Goal: Task Accomplishment & Management: Use online tool/utility

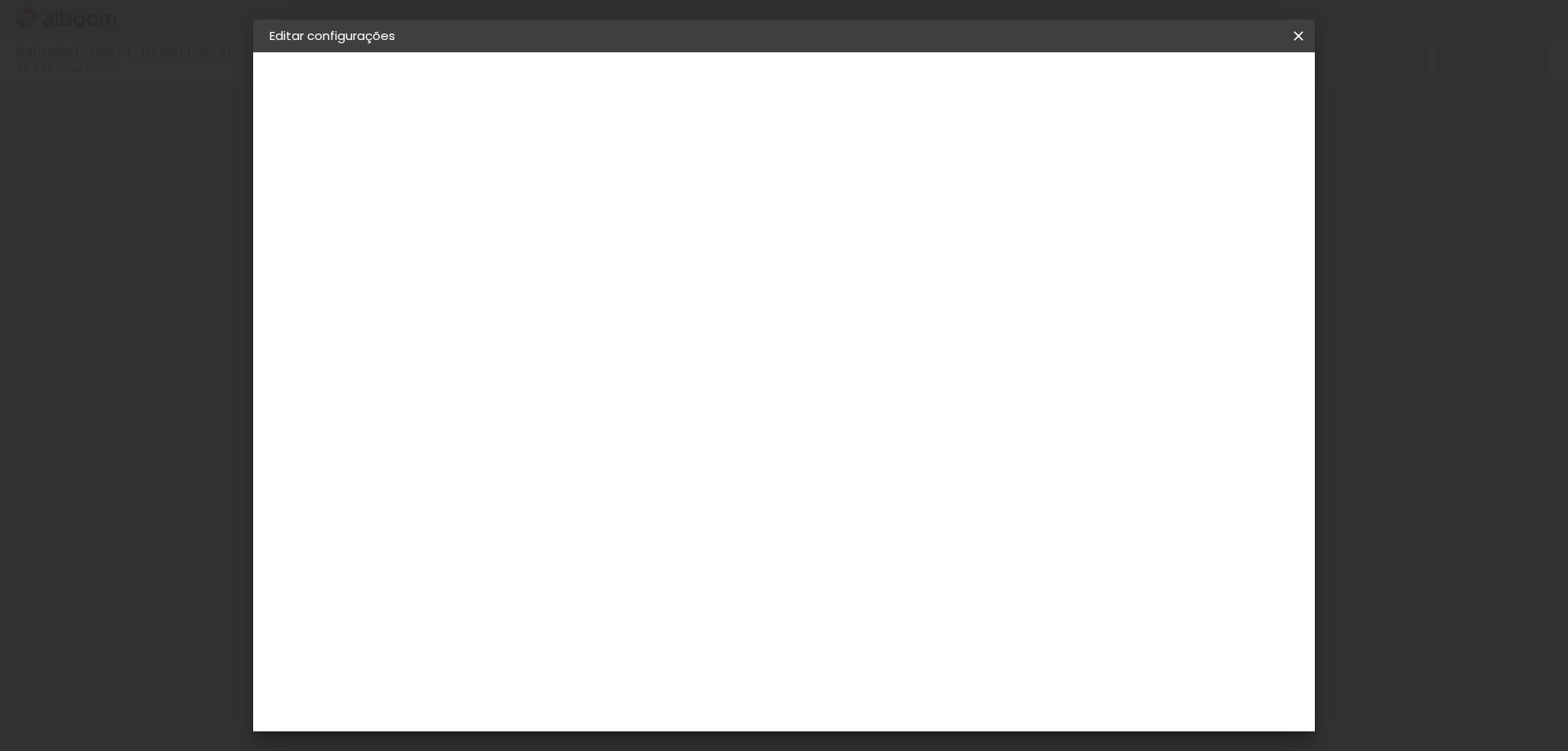
type input "20"
type input "40"
click at [668, 654] on input "20" at bounding box center [676, 663] width 17 height 17
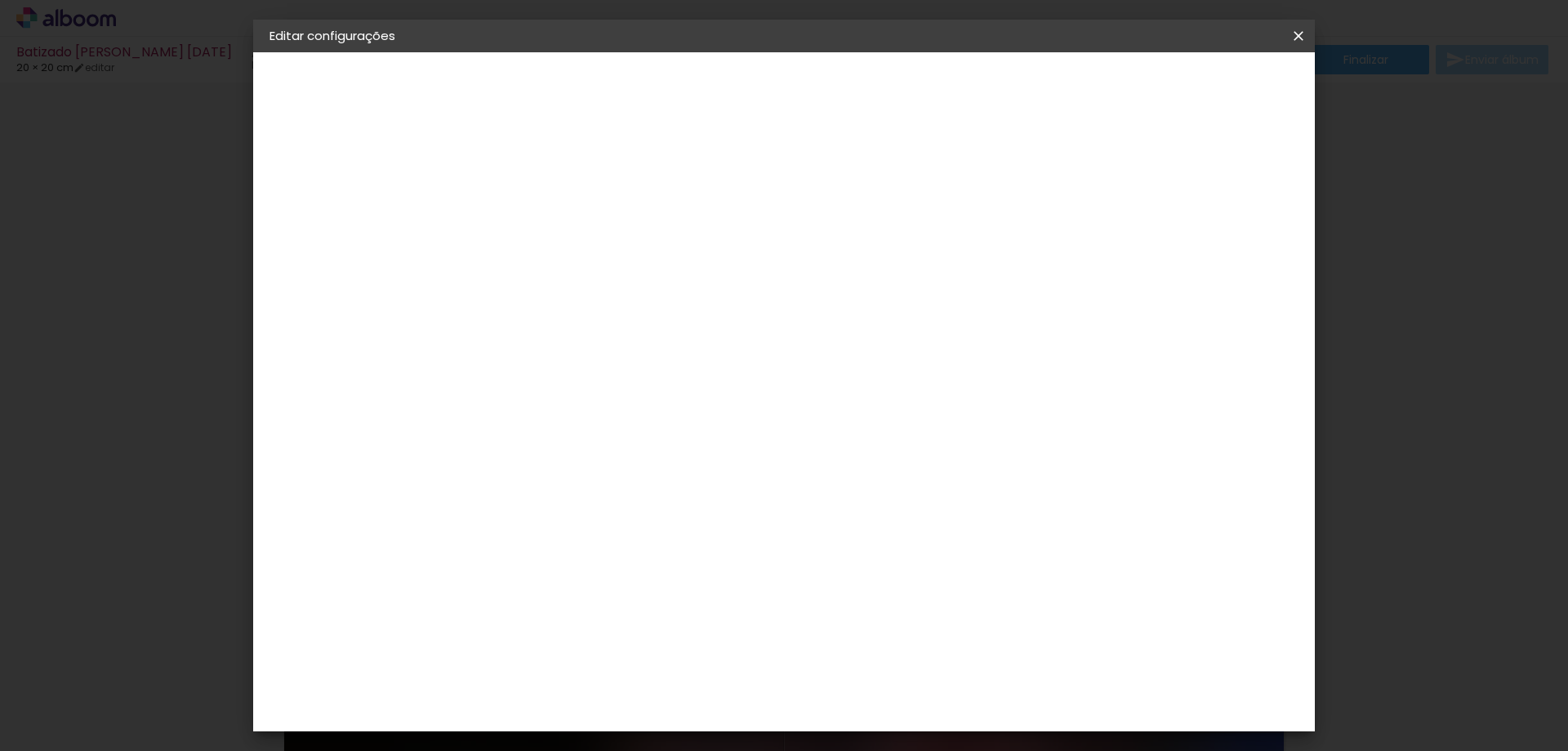
click at [0, 0] on input "20" at bounding box center [0, 0] width 0 height 0
type input "30"
type paper-input "30"
click at [0, 0] on input "40" at bounding box center [0, 0] width 0 height 0
type input "60"
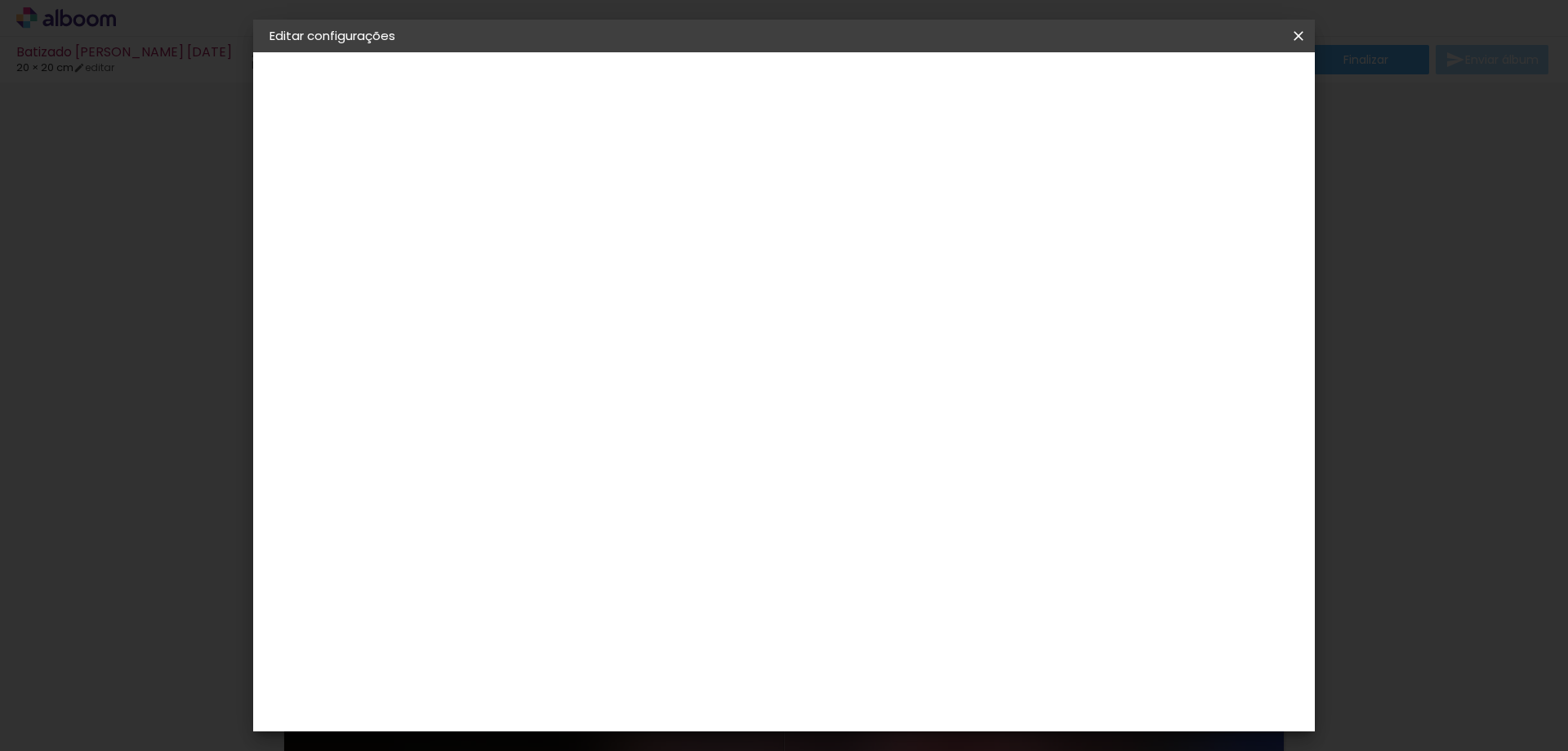
type paper-input "60"
click at [0, 0] on span "Salvar configurações" at bounding box center [0, 0] width 0 height 0
click at [0, 0] on paper-button "Salvar configurações" at bounding box center [0, 0] width 0 height 0
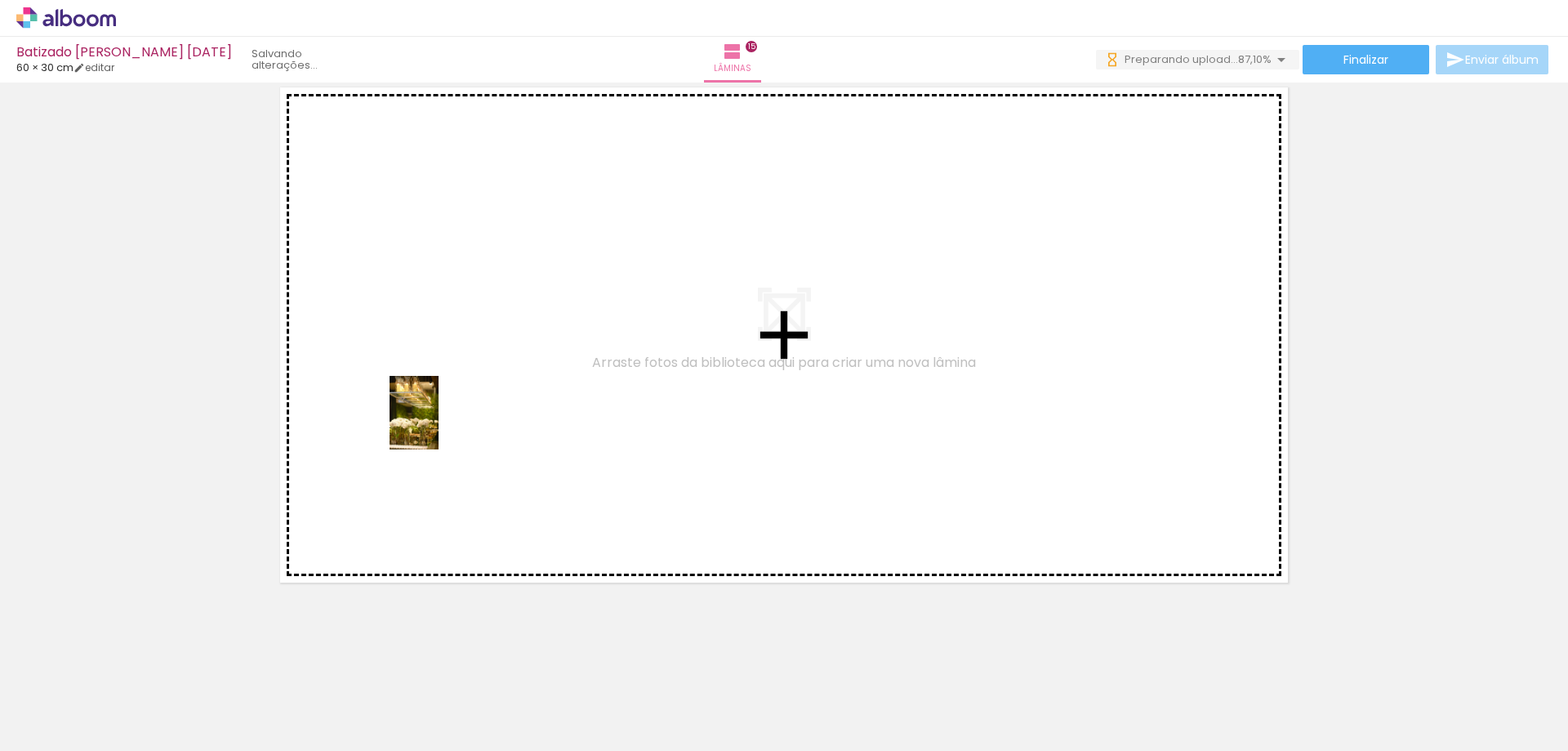
drag, startPoint x: 308, startPoint y: 686, endPoint x: 439, endPoint y: 424, distance: 292.9
click at [439, 424] on quentale-workspace at bounding box center [784, 375] width 1568 height 751
